Goal: Task Accomplishment & Management: Complete application form

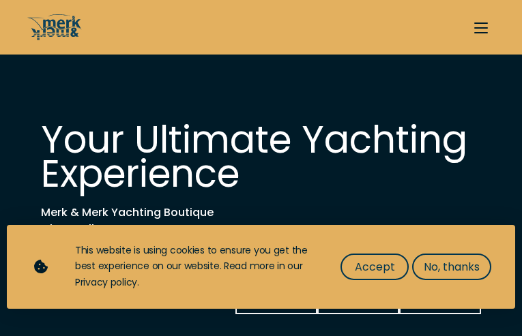
select select "sell"
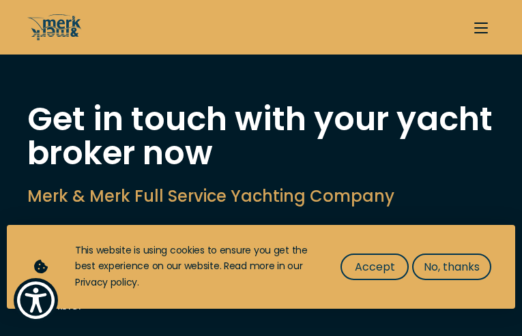
type input "AJtldvzYu"
type input "LNWNMlbTWlCp"
type input "jacobdarocha04@gmail.com"
type input "3906781179"
select select "sell"
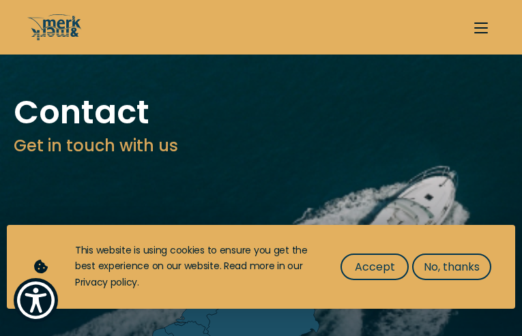
type input "WOjOzNMaGC"
type input "YKmdNcepwiLd"
type input "[EMAIL_ADDRESS][DOMAIN_NAME]"
type input "7678917933"
select select "manage"
